Goal: Task Accomplishment & Management: Manage account settings

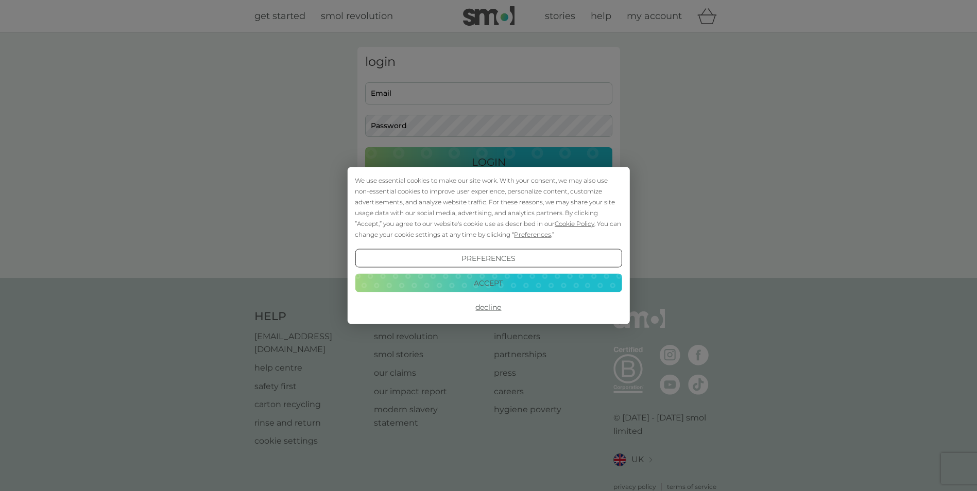
click at [493, 288] on button "Accept" at bounding box center [488, 282] width 267 height 19
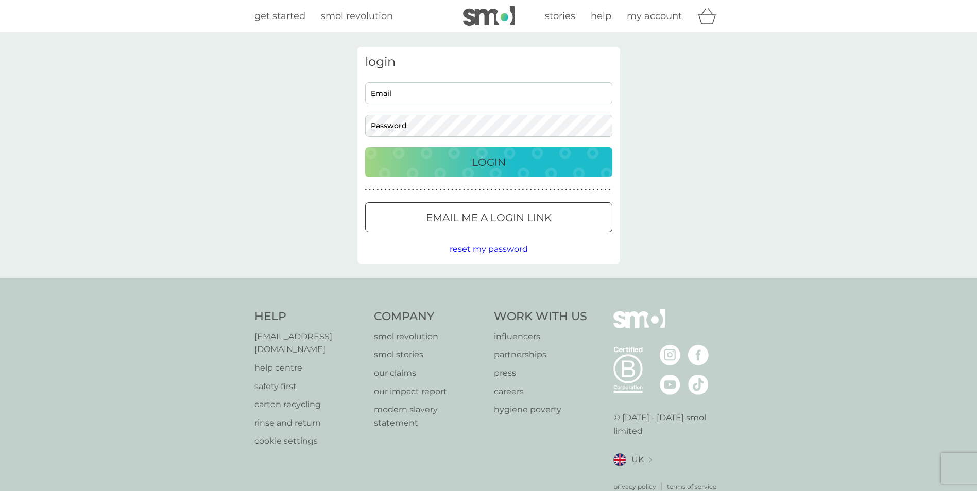
click at [409, 93] on input "Email" at bounding box center [488, 93] width 247 height 22
type input "[EMAIL_ADDRESS][DOMAIN_NAME]"
click at [365, 147] on button "Login" at bounding box center [488, 162] width 247 height 30
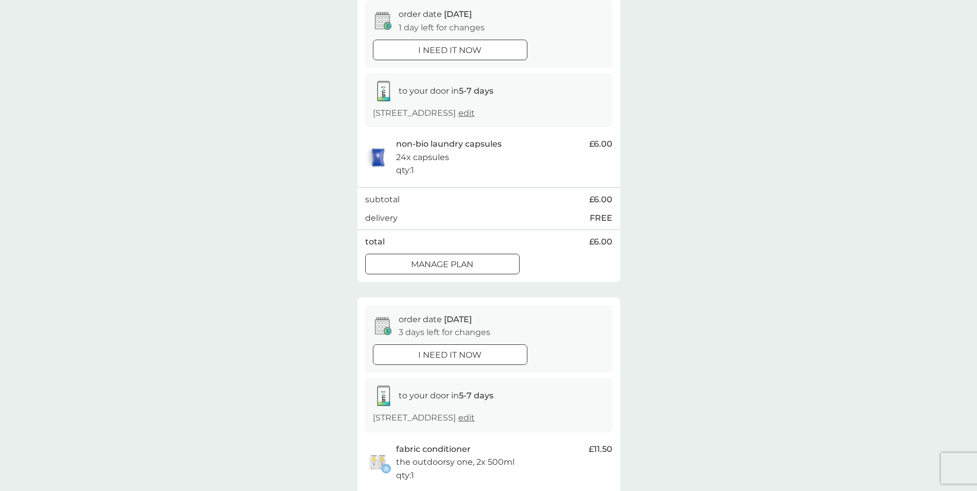
scroll to position [257, 0]
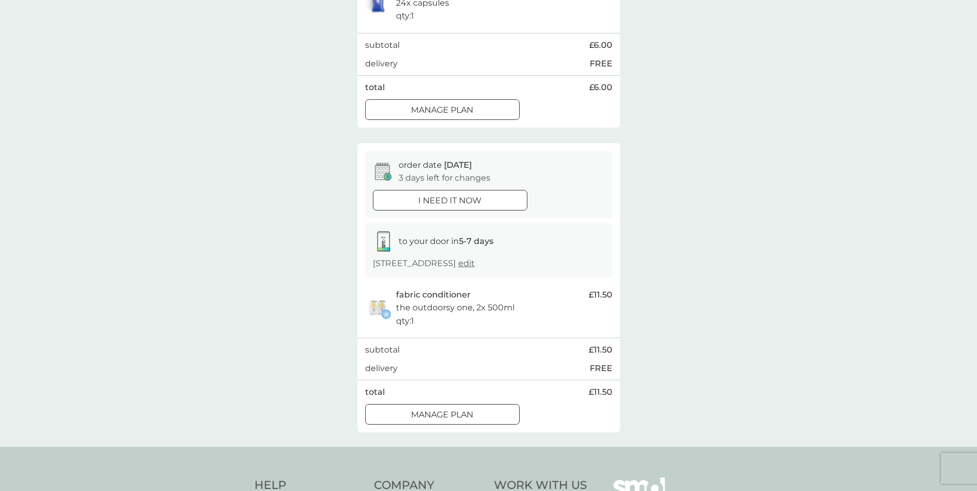
click at [472, 418] on p "Manage plan" at bounding box center [442, 414] width 62 height 13
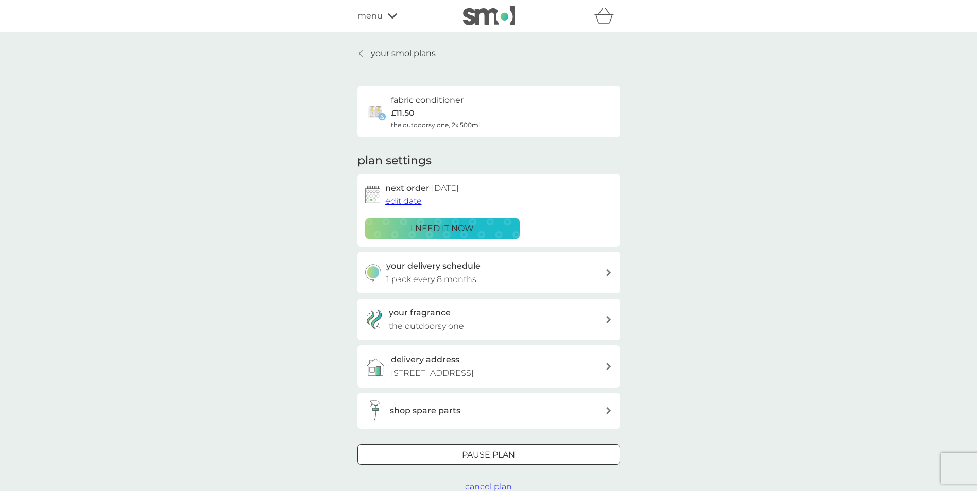
click at [477, 271] on h3 "your delivery schedule" at bounding box center [433, 265] width 94 height 13
select select "8"
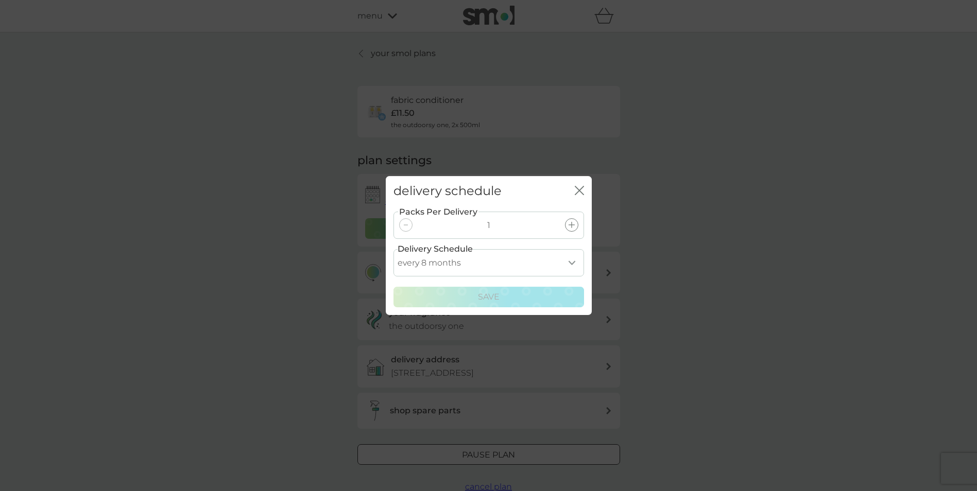
click at [476, 264] on select "every 1 month every 2 months every 3 months every 4 months every 5 months every…" at bounding box center [488, 262] width 190 height 27
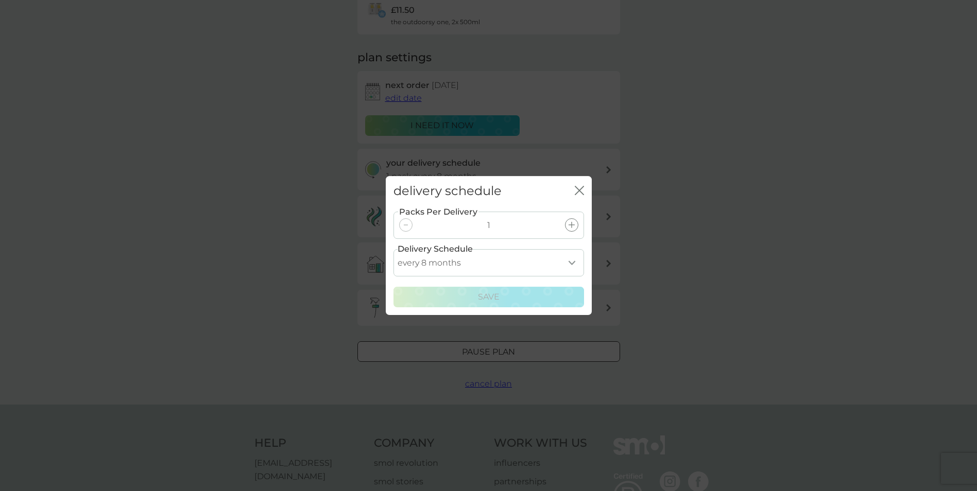
click at [577, 189] on icon "close" at bounding box center [577, 190] width 4 height 8
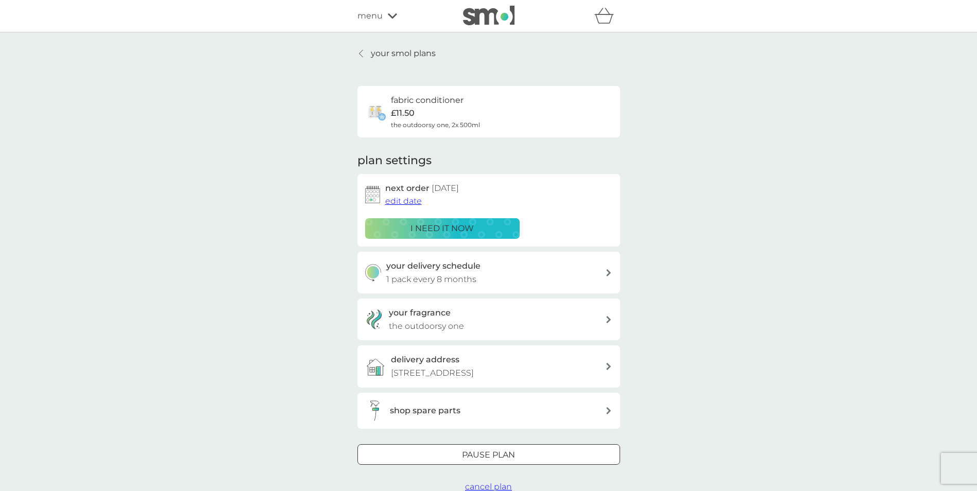
scroll to position [51, 0]
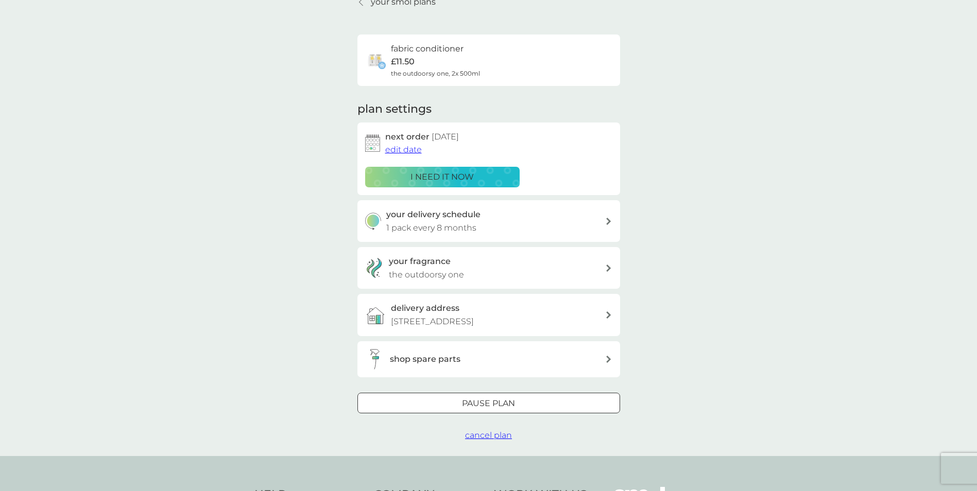
click at [399, 150] on span "edit date" at bounding box center [403, 150] width 37 height 10
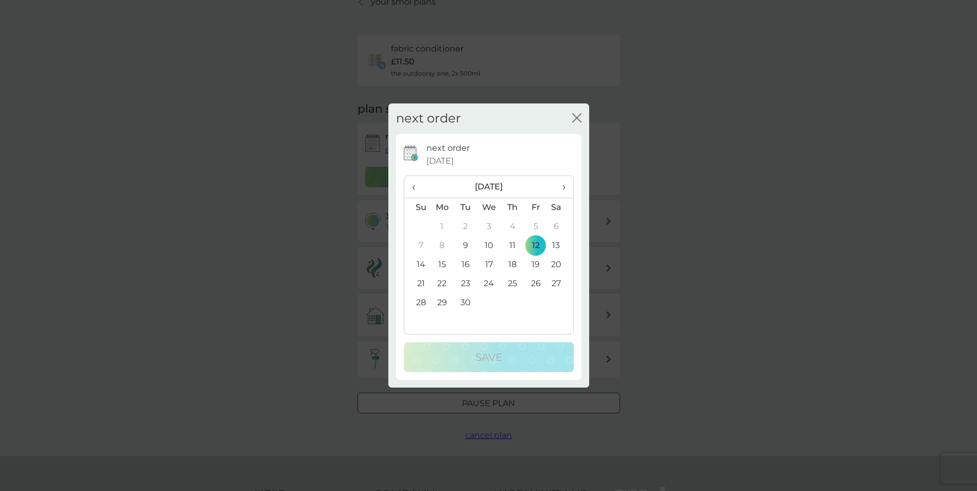
click at [580, 115] on icon "close" at bounding box center [576, 117] width 9 height 9
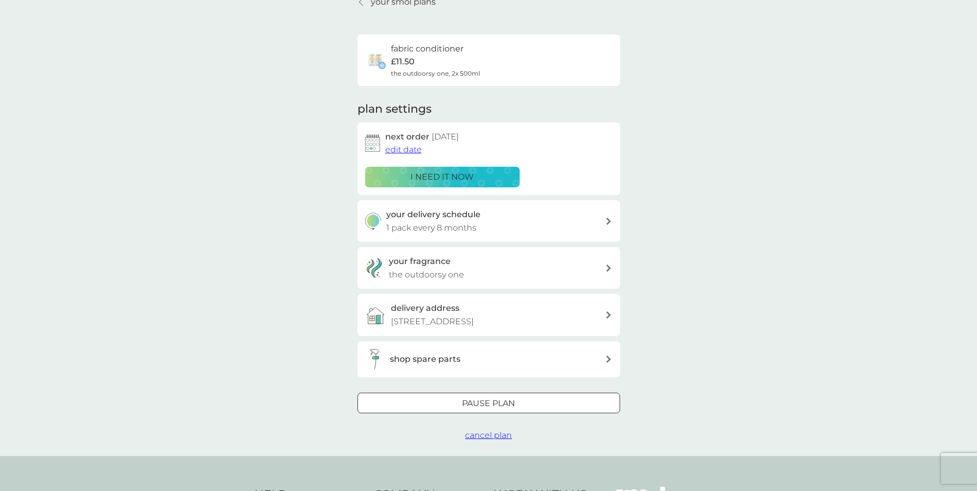
click at [493, 406] on div at bounding box center [488, 403] width 37 height 11
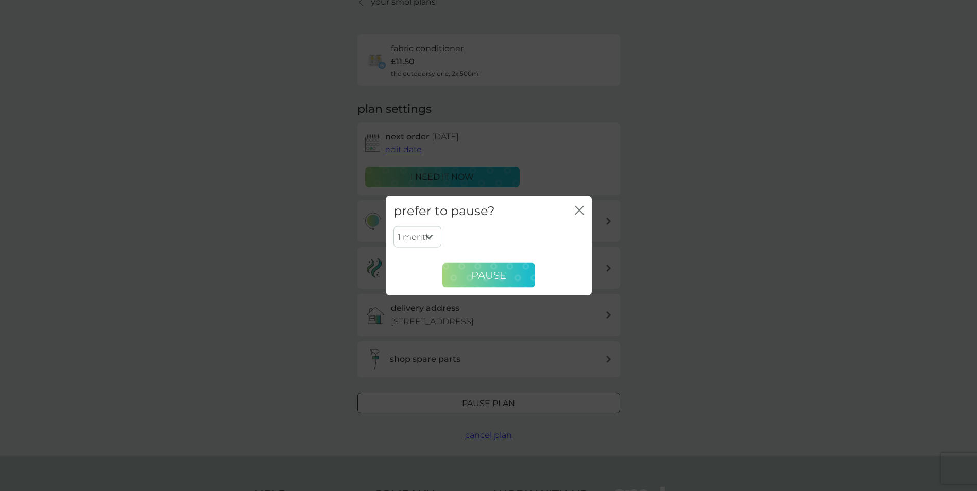
click at [473, 270] on span "Pause" at bounding box center [488, 275] width 35 height 12
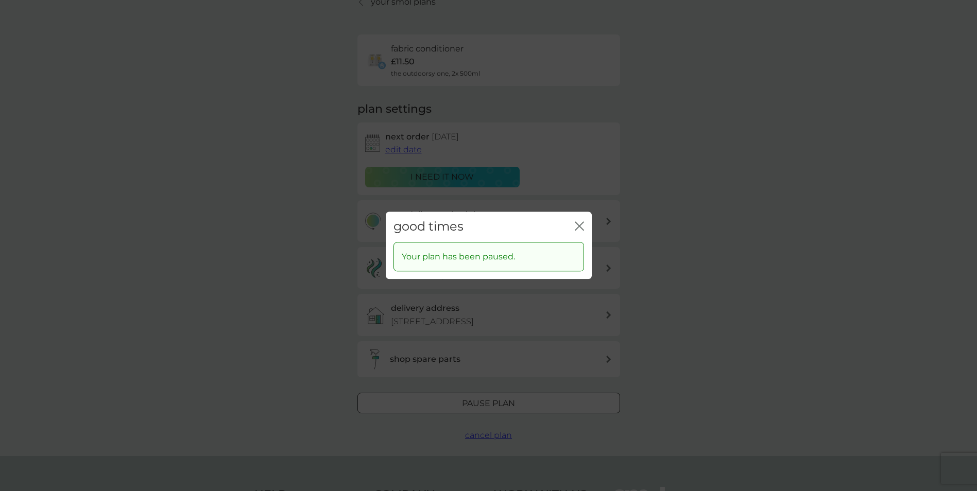
click at [579, 220] on div "close" at bounding box center [579, 226] width 9 height 15
click at [579, 224] on icon "close" at bounding box center [579, 225] width 9 height 9
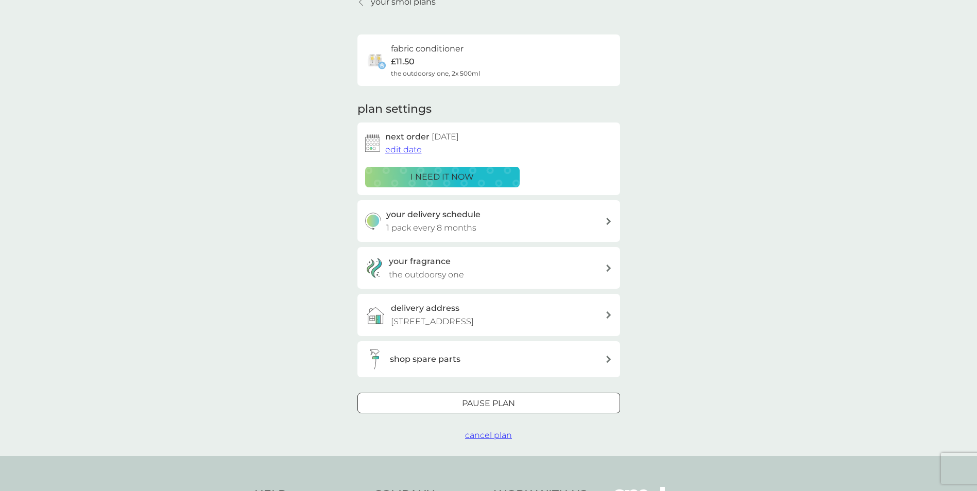
scroll to position [0, 0]
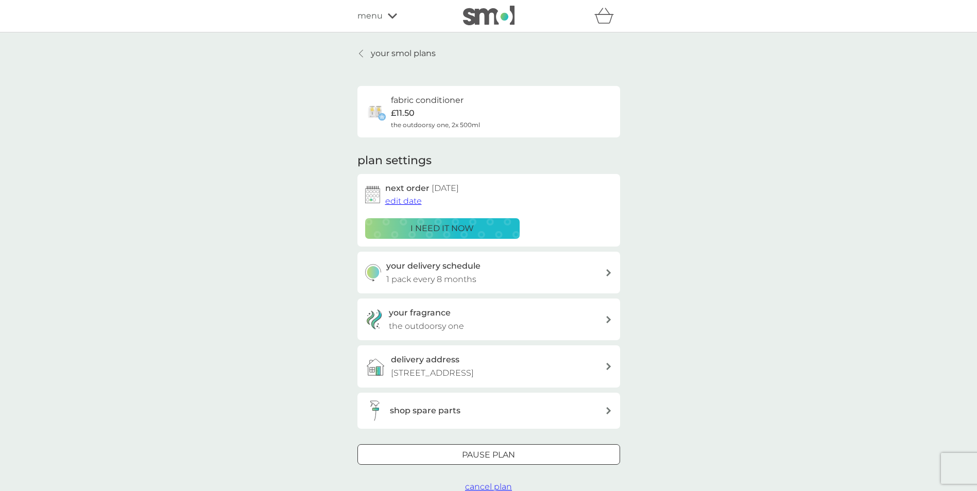
click at [375, 53] on p "your smol plans" at bounding box center [403, 53] width 65 height 13
